Goal: Task Accomplishment & Management: Use online tool/utility

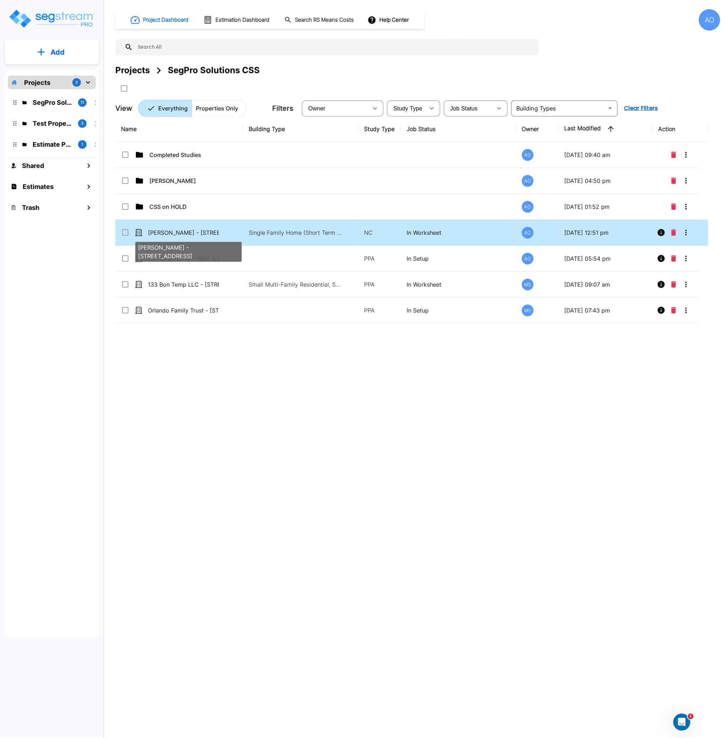
click at [203, 230] on p "Eric Young - 600 East 63rd Street" at bounding box center [183, 232] width 71 height 9
checkbox input "true"
click at [203, 230] on p "Eric Young - 600 East 63rd Street" at bounding box center [183, 232] width 71 height 9
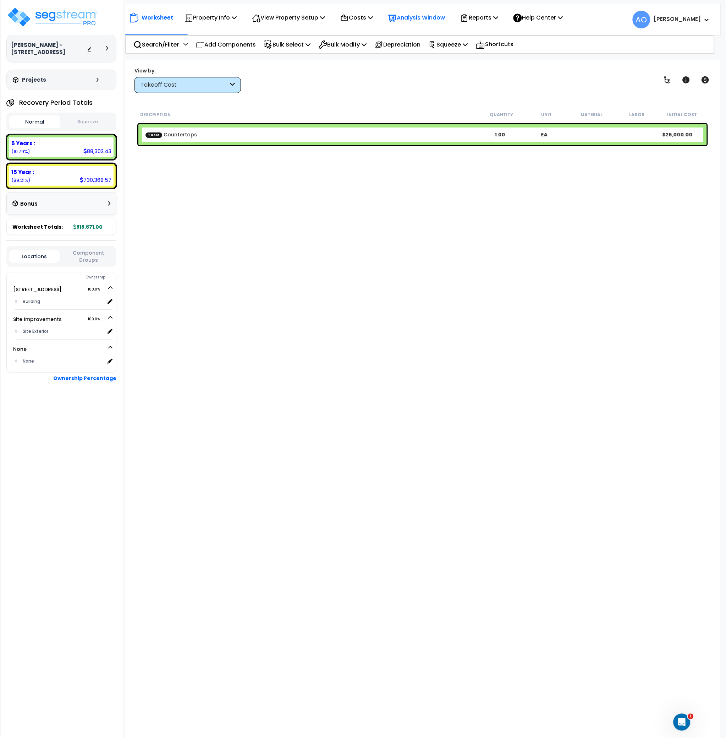
click at [404, 17] on p "Analysis Window" at bounding box center [416, 18] width 57 height 10
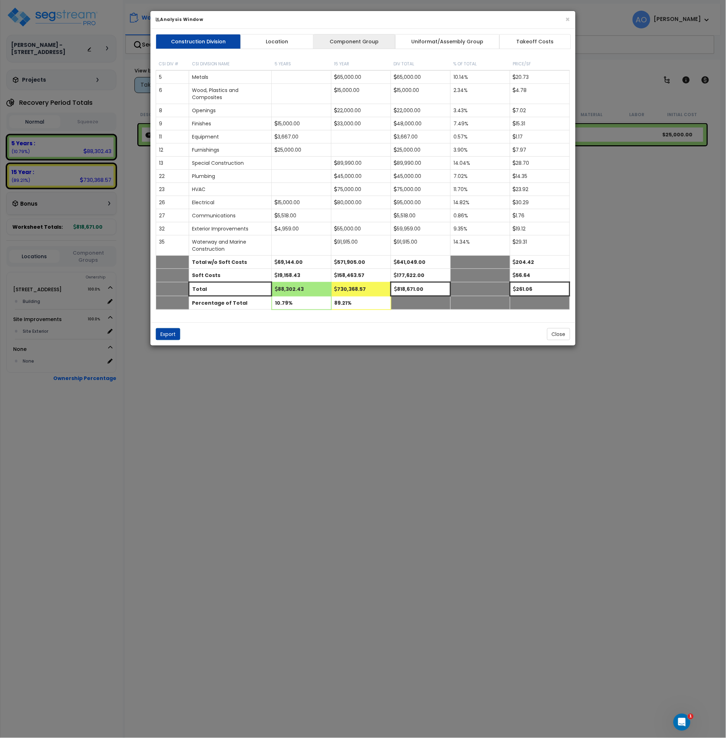
click at [350, 38] on link "Component Group" at bounding box center [354, 41] width 82 height 15
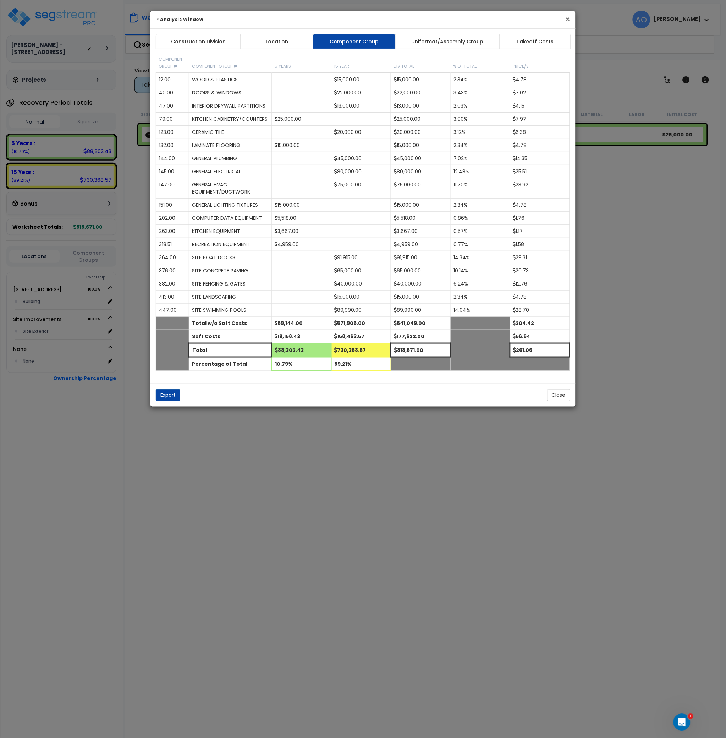
click at [569, 18] on button "×" at bounding box center [568, 19] width 5 height 7
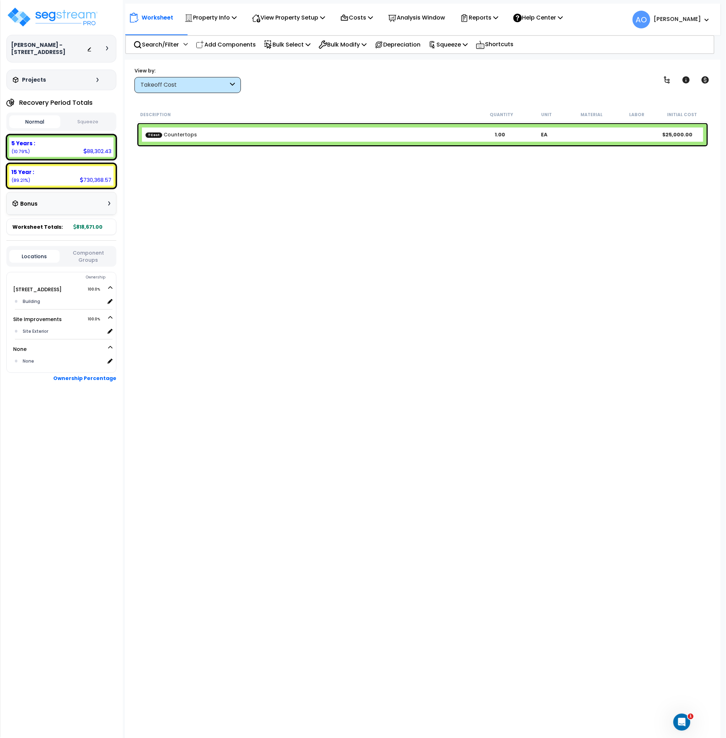
click at [476, 246] on div "Description Quantity Unit Material Labor Initial Cost TCost Countertops 1.00 EA…" at bounding box center [423, 354] width 574 height 494
click at [469, 15] on icon at bounding box center [464, 18] width 9 height 9
click at [489, 45] on link "Manage Report Images" at bounding box center [492, 49] width 70 height 14
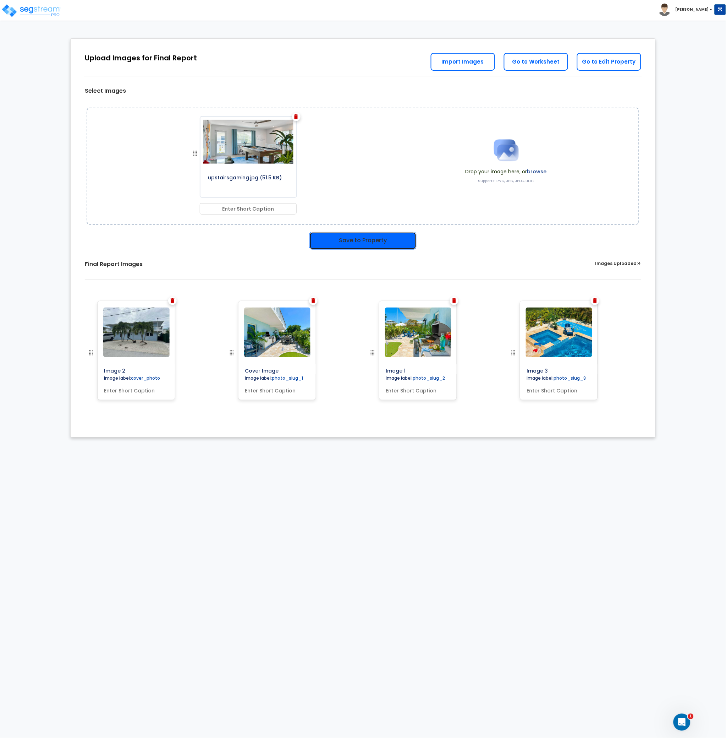
click at [347, 241] on button "Save to Property" at bounding box center [363, 241] width 107 height 18
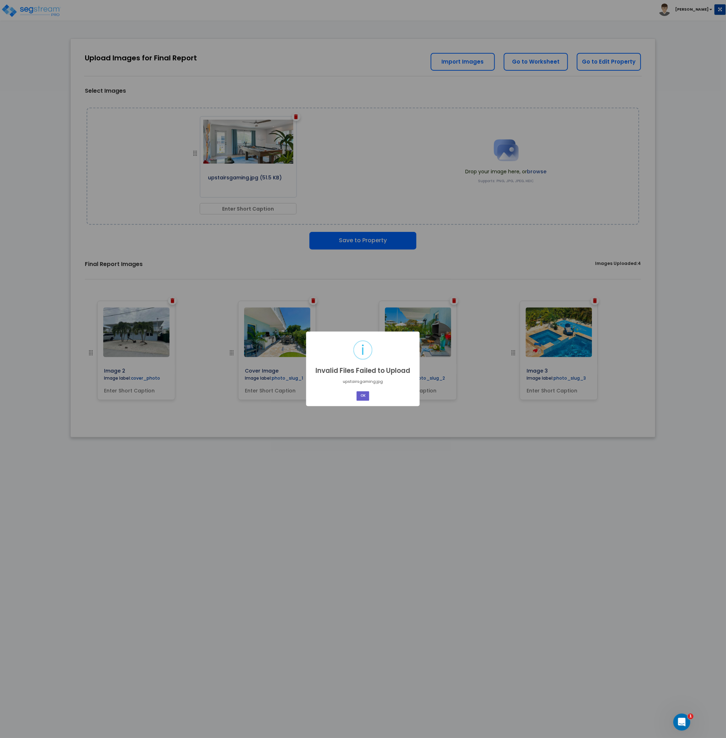
click at [362, 397] on button "OK" at bounding box center [363, 396] width 13 height 10
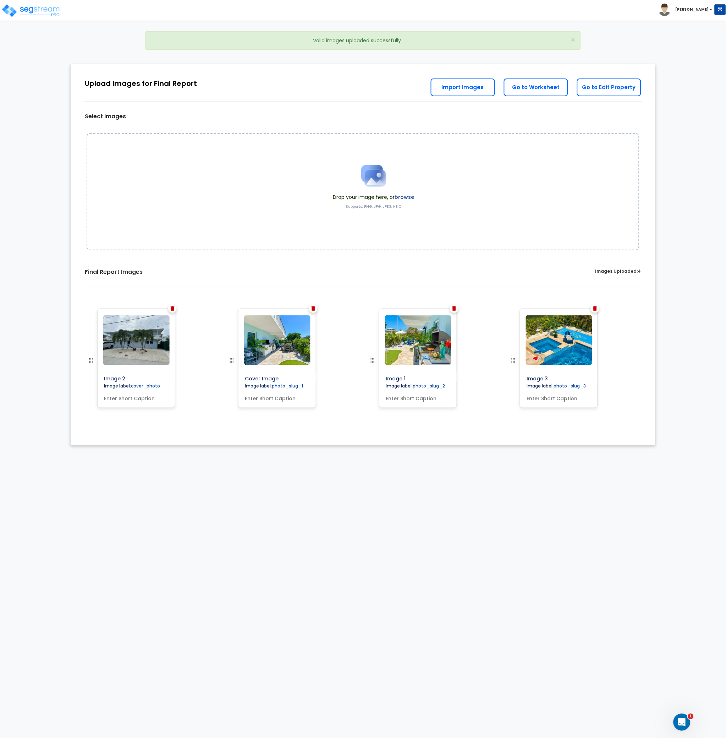
click at [26, 17] on div "Toggle navigation" at bounding box center [57, 4] width 104 height 31
